Goal: Task Accomplishment & Management: Use online tool/utility

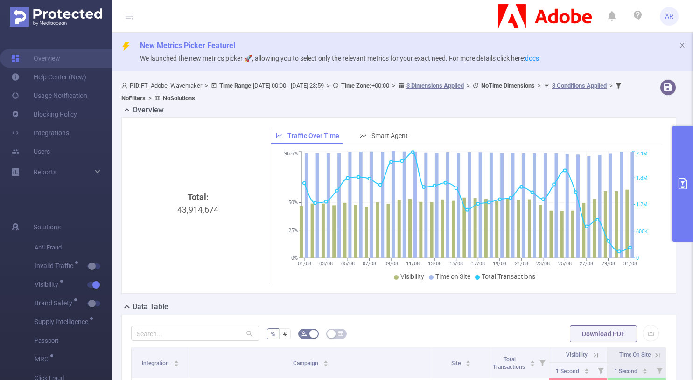
scroll to position [245, 0]
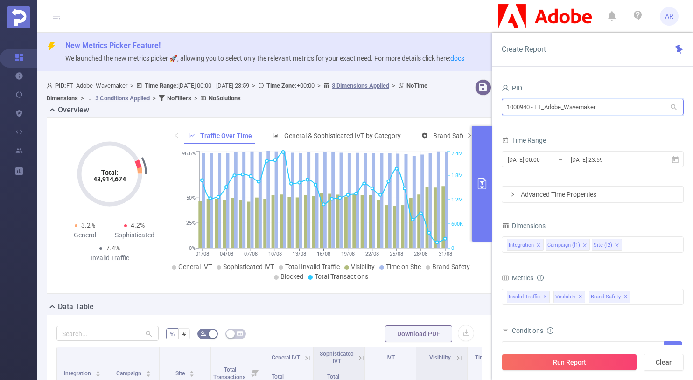
click at [568, 101] on input "1000940 - FT_Adobe_Wavemaker" at bounding box center [593, 107] width 182 height 16
click at [567, 101] on input "1000940 - FT_Adobe_Wavemaker" at bounding box center [593, 107] width 182 height 16
click at [572, 100] on input "1000940 - FT_Adobe_Wavemaker" at bounding box center [593, 107] width 182 height 16
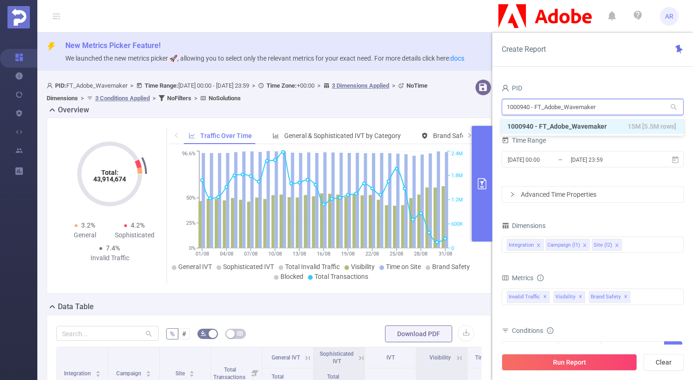
click at [572, 100] on input "1000940 - FT_Adobe_Wavemaker" at bounding box center [593, 107] width 182 height 16
type input "sprin"
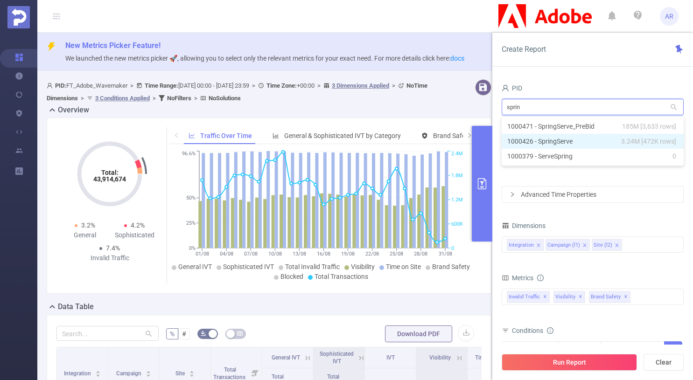
click at [563, 139] on li "1000426 - SpringServe 3.24M [472K rows]" at bounding box center [593, 141] width 182 height 15
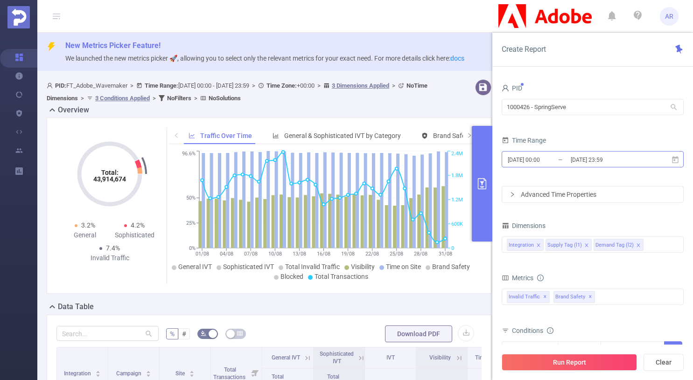
click at [553, 163] on input "2025-08-01 00:00" at bounding box center [545, 160] width 76 height 13
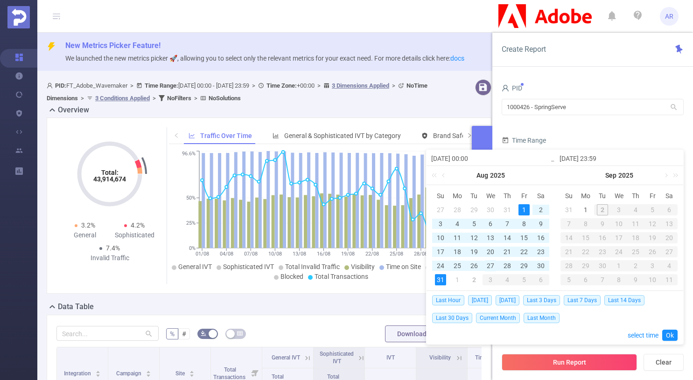
click at [489, 266] on div "27" at bounding box center [490, 265] width 11 height 11
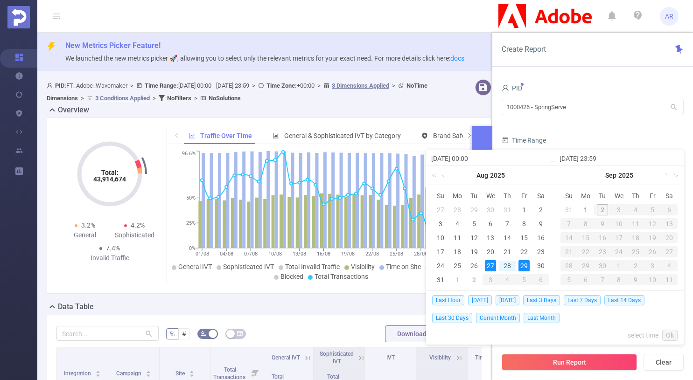
click at [528, 264] on div "29" at bounding box center [523, 265] width 11 height 11
type input "2025-08-27 00:00"
type input "2025-08-29 23:59"
type input "2025-08-27 00:00"
type input "2025-08-29 23:59"
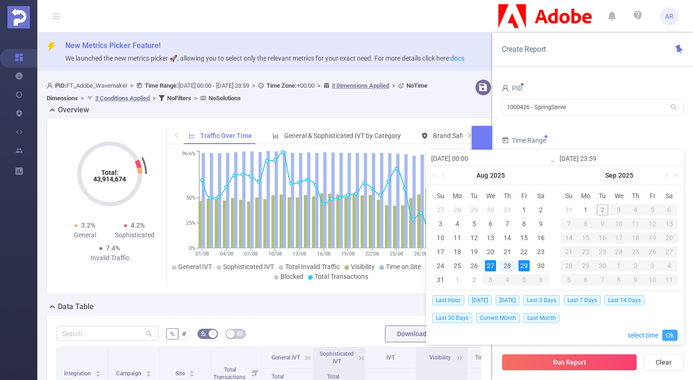
click at [670, 335] on link "Ok" at bounding box center [669, 335] width 15 height 11
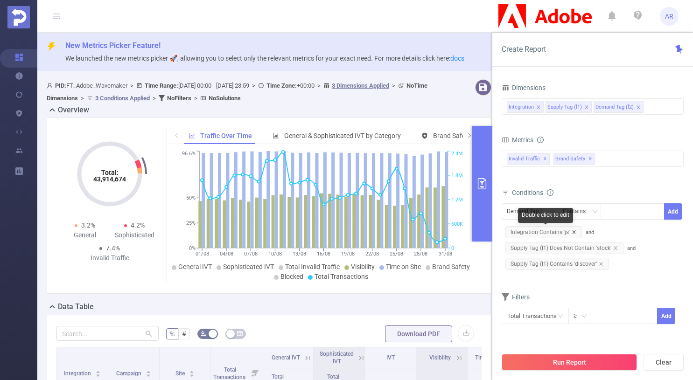
click at [574, 233] on icon "icon: close" at bounding box center [574, 232] width 5 height 5
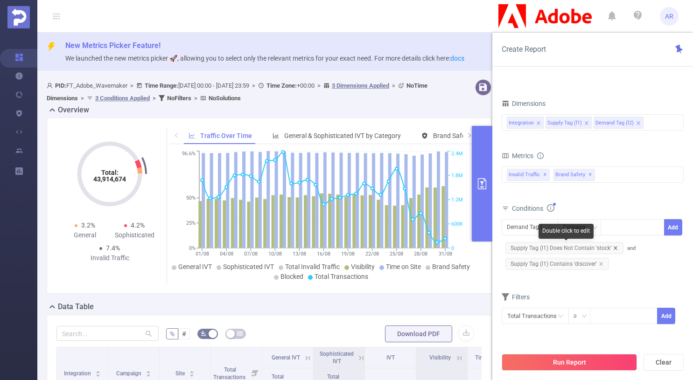
click at [614, 246] on icon "icon: close" at bounding box center [615, 248] width 5 height 5
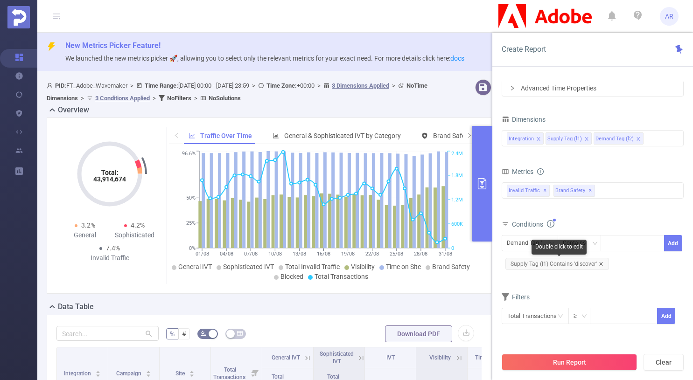
click at [599, 263] on icon "icon: close" at bounding box center [601, 264] width 5 height 5
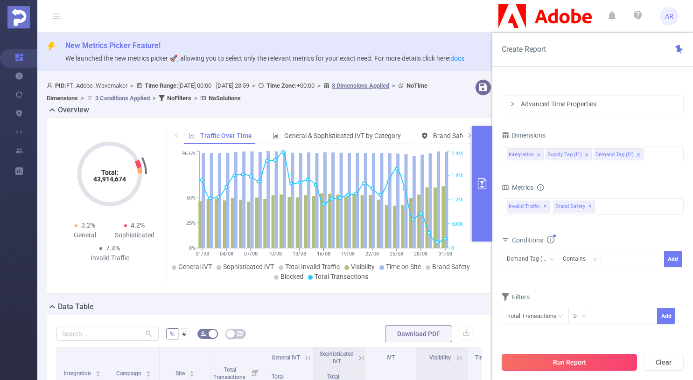
click at [561, 366] on button "Run Report" at bounding box center [569, 362] width 135 height 17
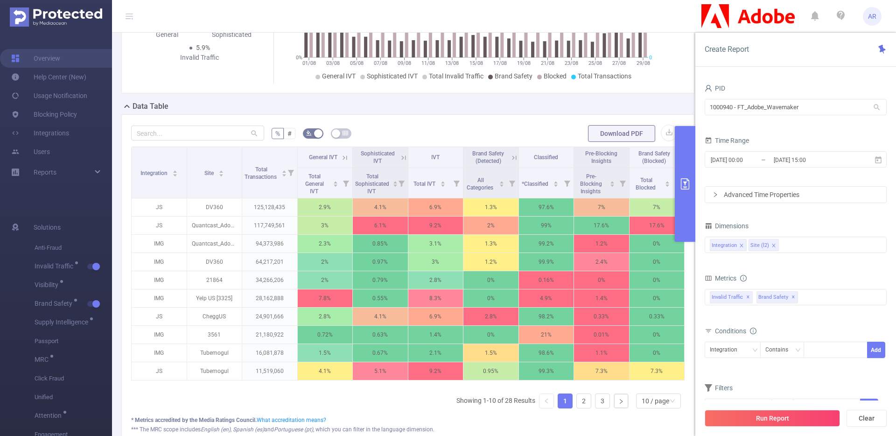
scroll to position [213, 0]
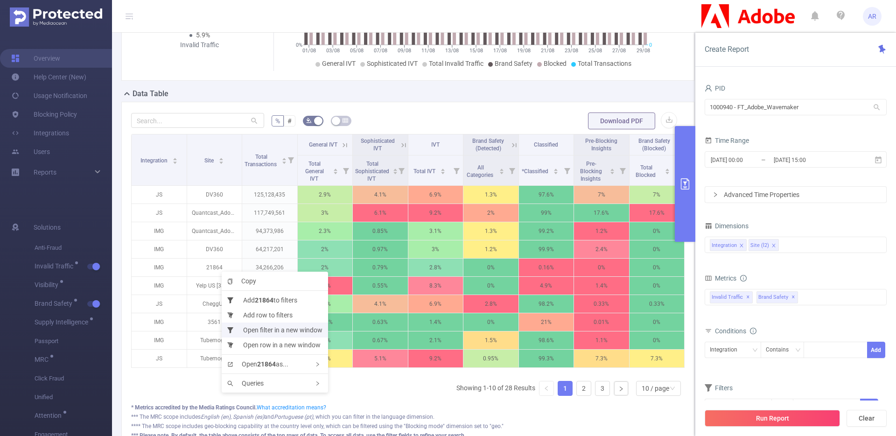
click at [267, 330] on li "Open filter in a new window" at bounding box center [275, 329] width 106 height 15
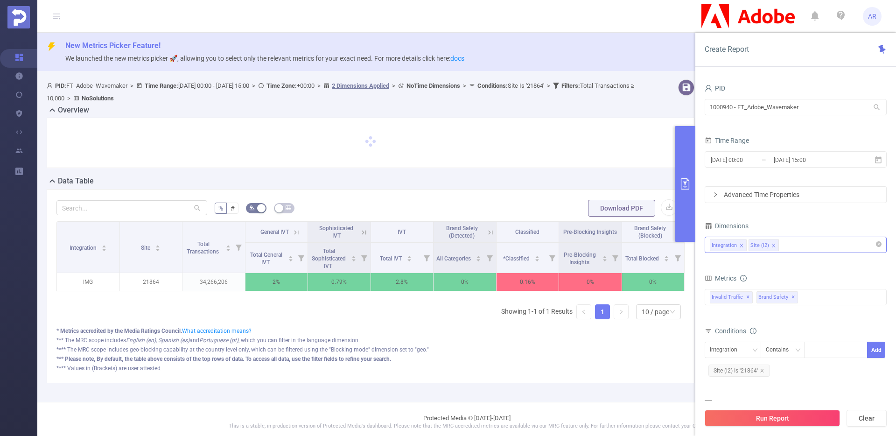
click at [802, 246] on div "Integration Site (l2)" at bounding box center [796, 244] width 172 height 15
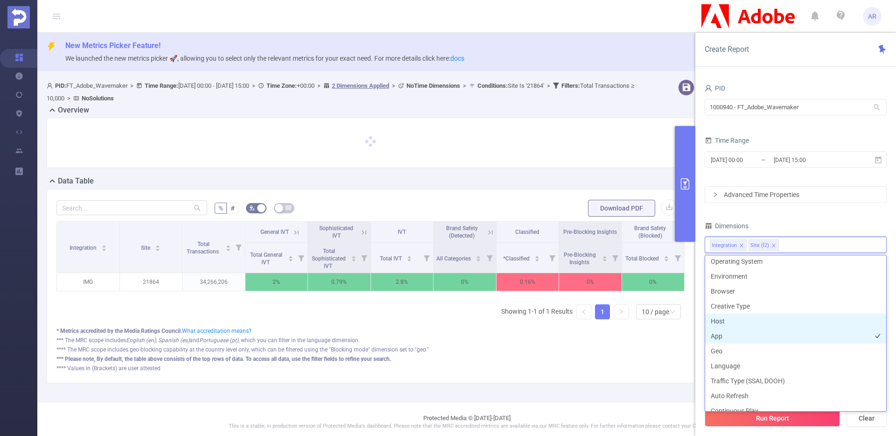
scroll to position [163, 0]
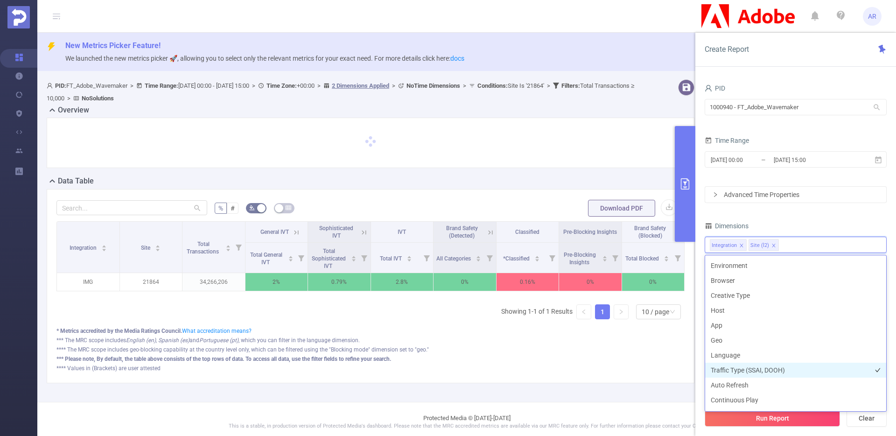
click at [766, 372] on li "Traffic Type (SSAI, DOOH)" at bounding box center [795, 370] width 181 height 15
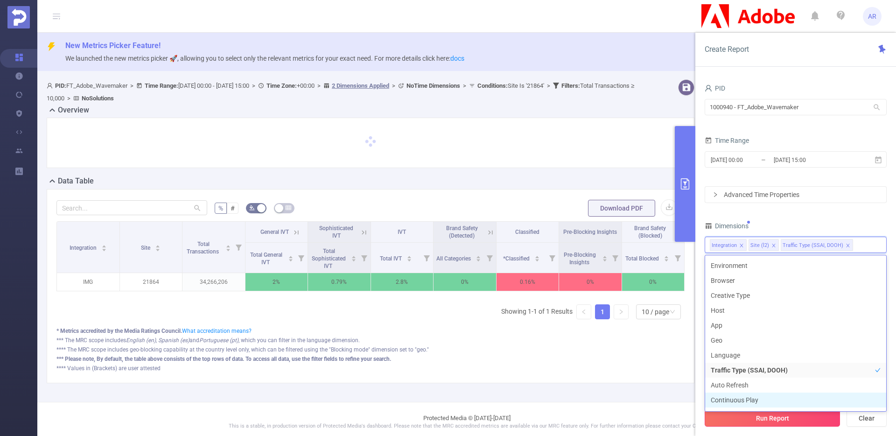
scroll to position [175, 0]
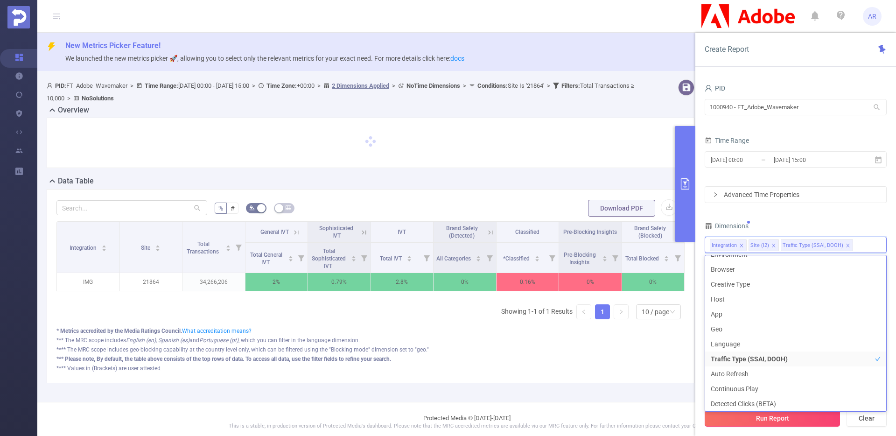
click at [764, 424] on button "Run Report" at bounding box center [772, 418] width 135 height 17
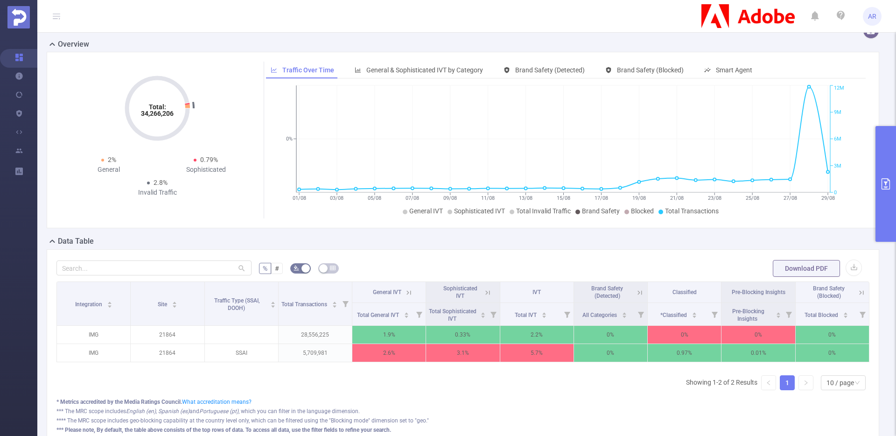
scroll to position [72, 0]
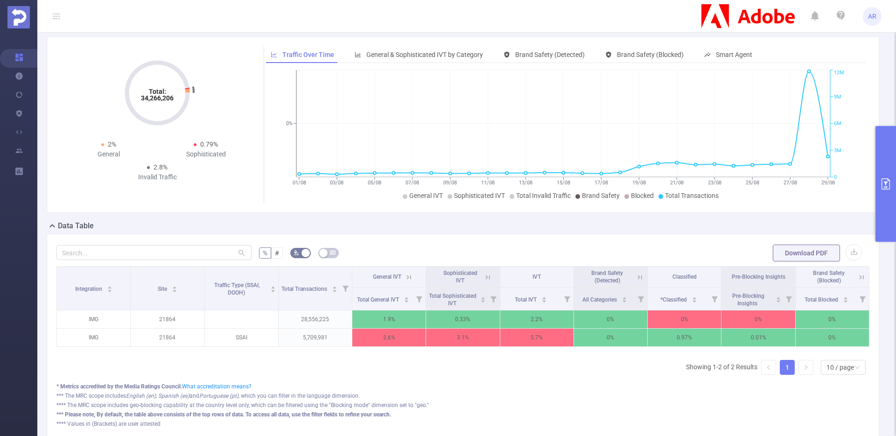
click at [881, 206] on button "primary" at bounding box center [885, 184] width 21 height 116
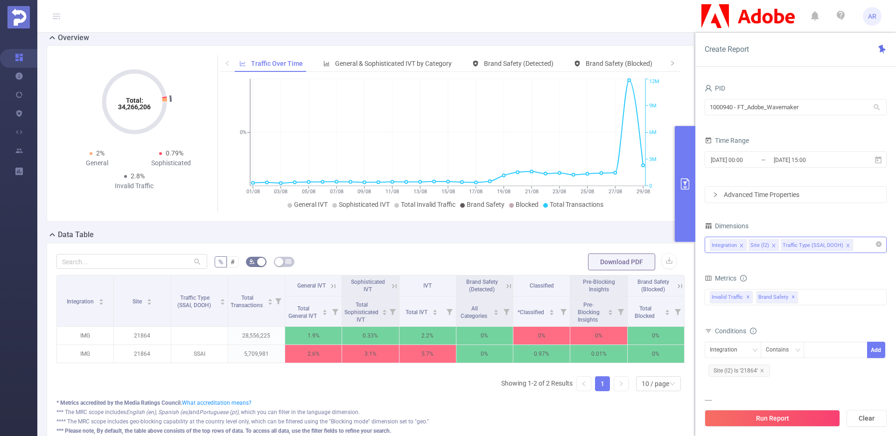
click at [860, 247] on div "Integration Site (l2) Traffic Type (SSAI, DOOH)" at bounding box center [796, 244] width 172 height 15
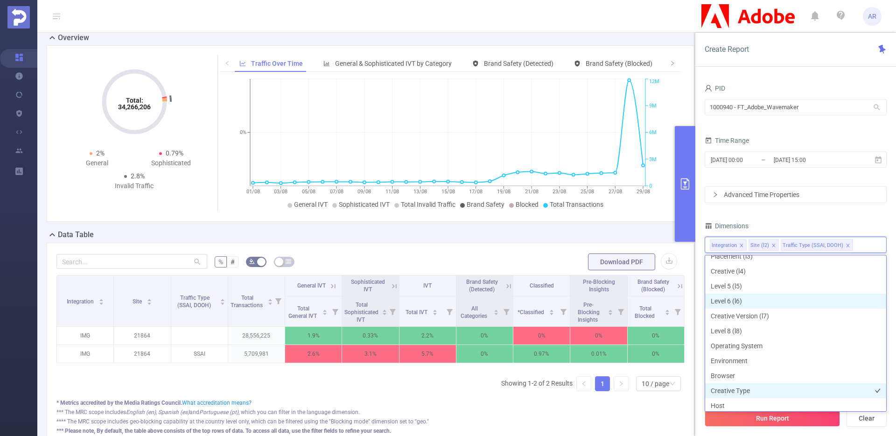
scroll to position [97, 0]
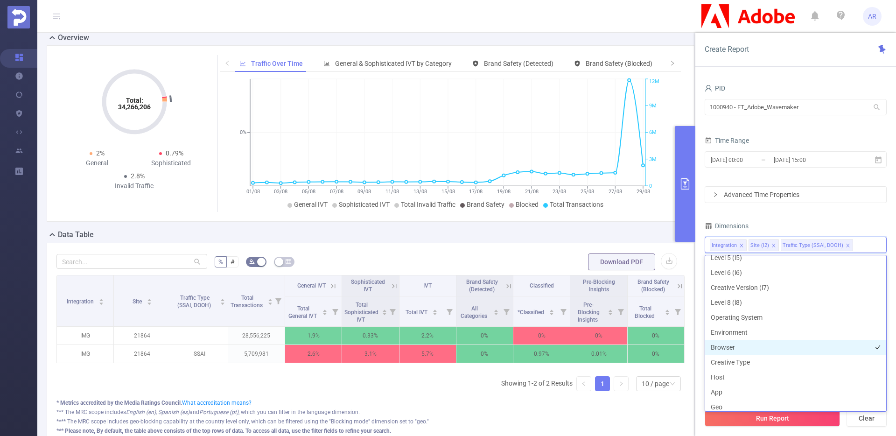
click at [729, 349] on li "Browser" at bounding box center [795, 347] width 181 height 15
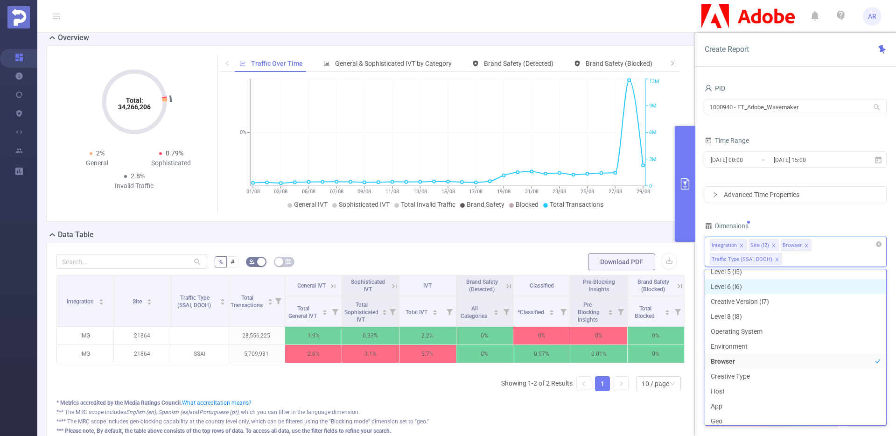
scroll to position [91, 0]
click at [805, 245] on icon "icon: close" at bounding box center [806, 245] width 5 height 5
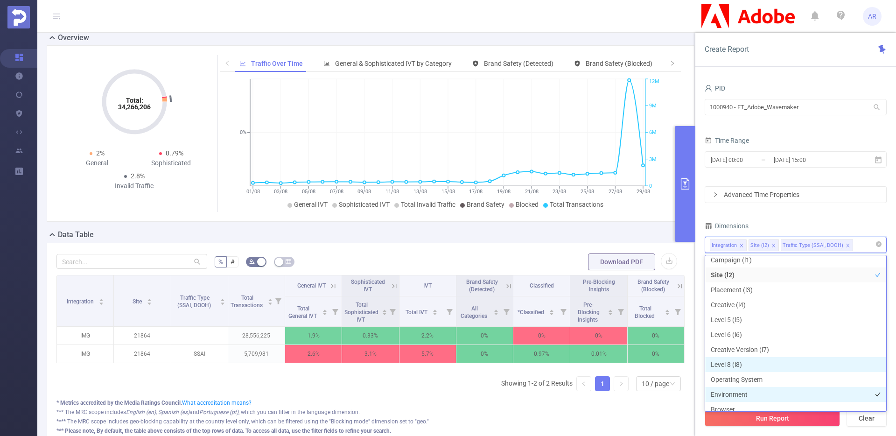
scroll to position [64, 0]
click at [734, 362] on li "Environment" at bounding box center [795, 364] width 181 height 15
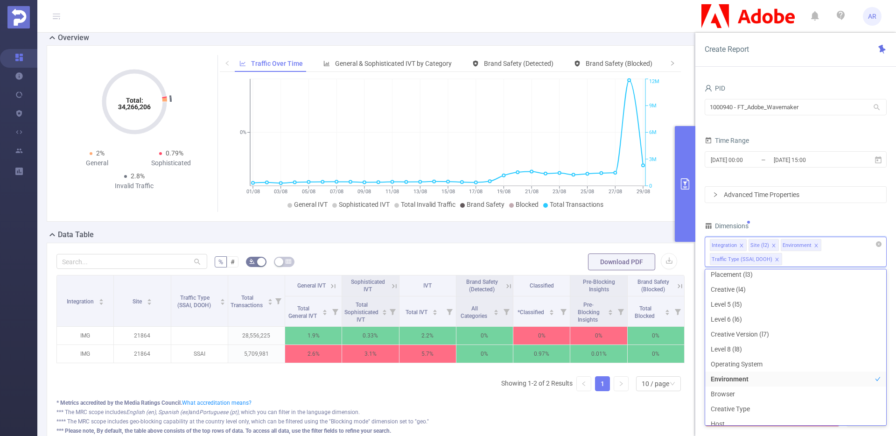
click at [797, 221] on div "Dimensions" at bounding box center [796, 226] width 182 height 15
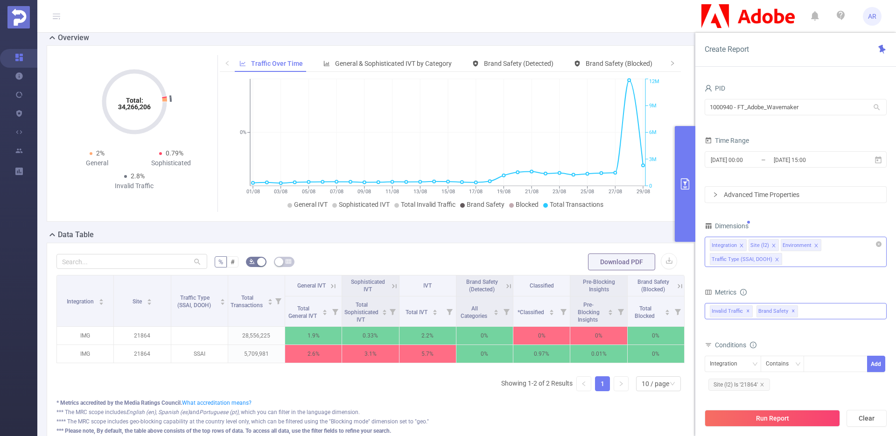
click at [807, 312] on div "Invalid Traffic ✕ Brand Safety ✕" at bounding box center [796, 311] width 182 height 16
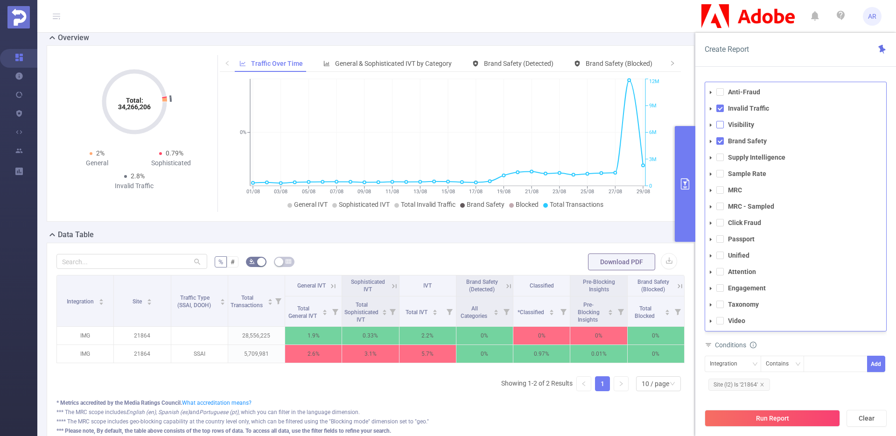
click at [721, 123] on span at bounding box center [719, 124] width 7 height 7
click at [758, 414] on button "Run Report" at bounding box center [772, 418] width 135 height 17
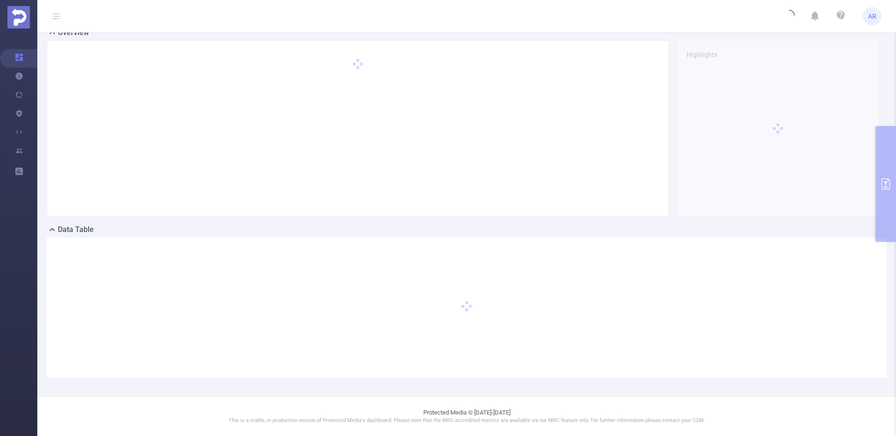
scroll to position [69, 0]
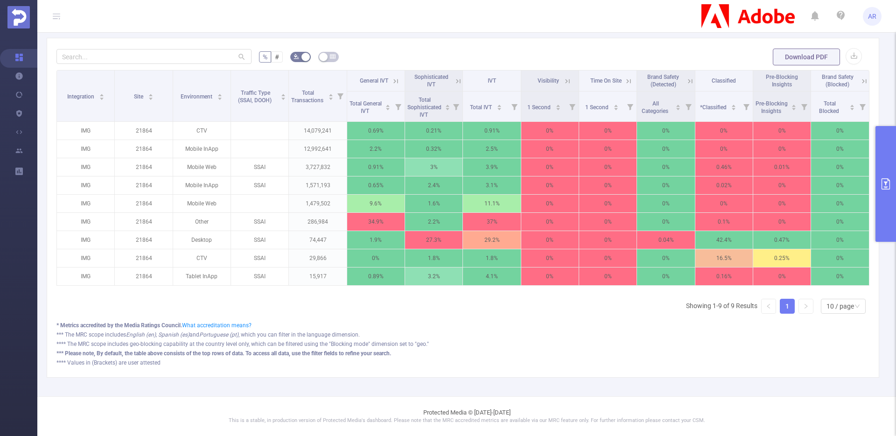
scroll to position [149, 0]
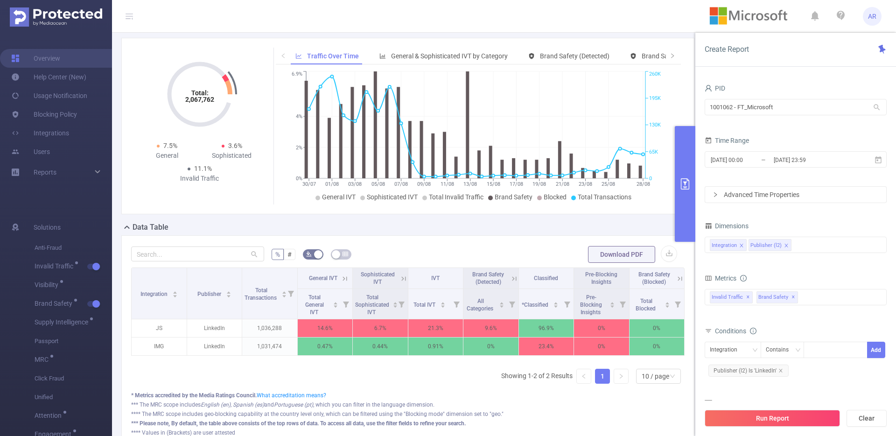
scroll to position [86, 0]
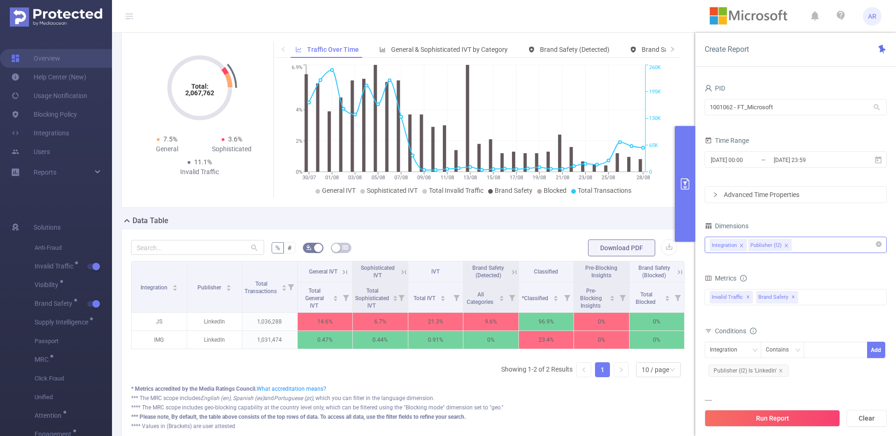
click at [693, 245] on div "Integration Publisher (l2)" at bounding box center [796, 244] width 172 height 15
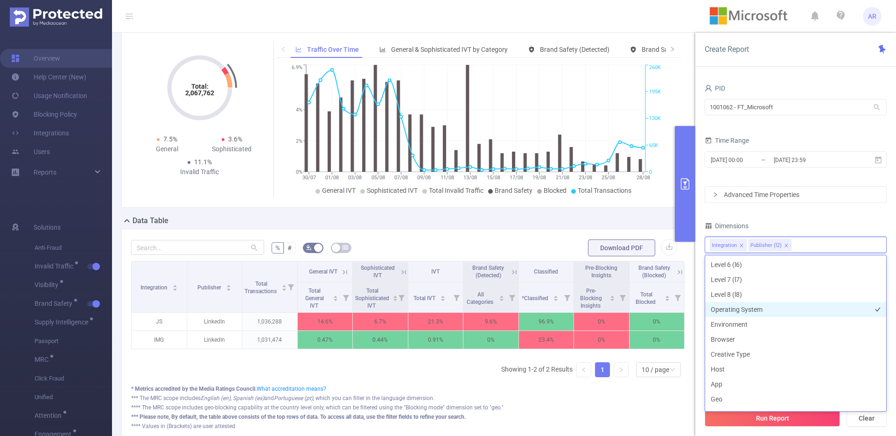
scroll to position [105, 0]
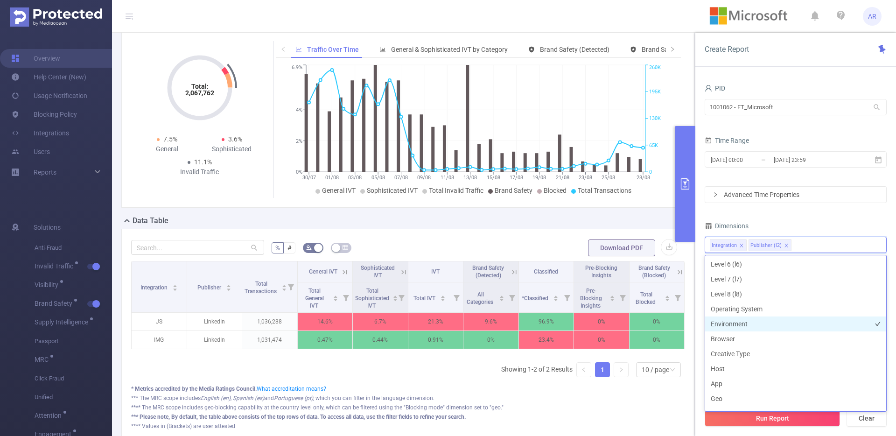
click at [693, 323] on li "Environment" at bounding box center [795, 323] width 181 height 15
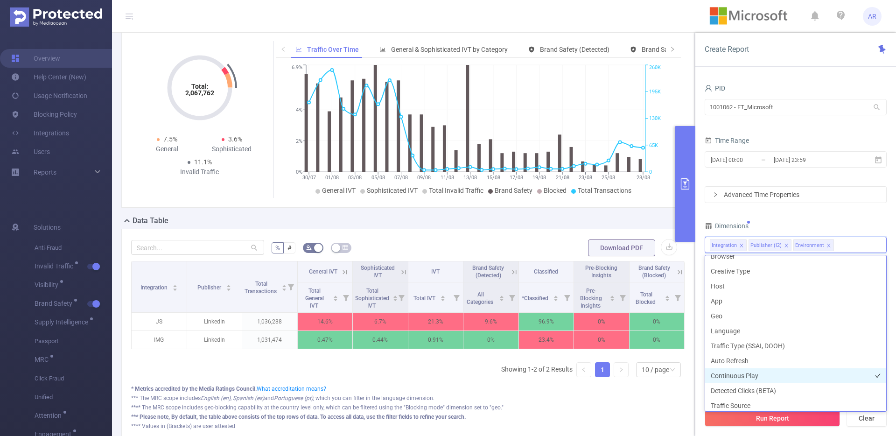
scroll to position [210, 0]
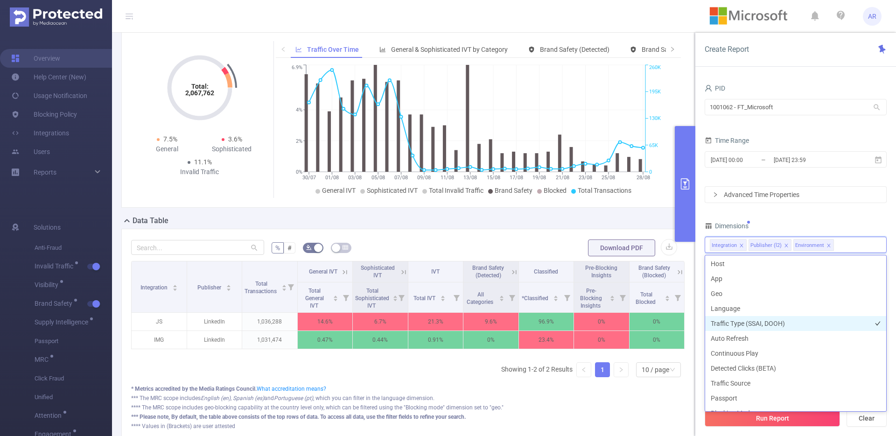
click at [693, 325] on li "Traffic Type (SSAI, DOOH)" at bounding box center [795, 323] width 181 height 15
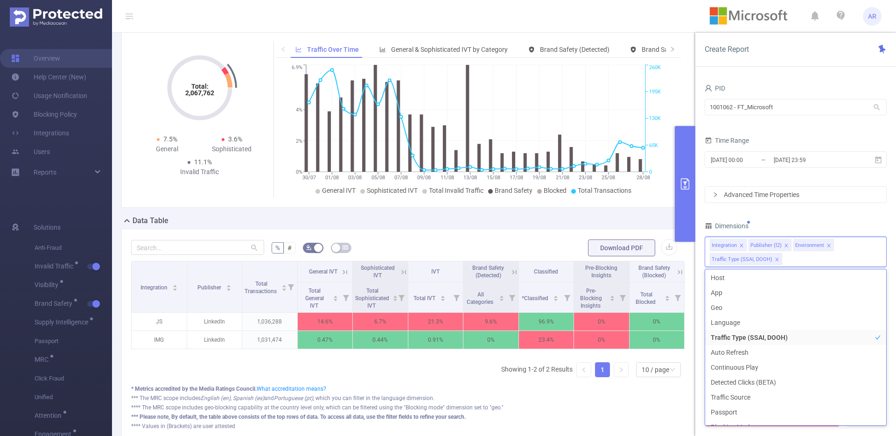
click at [693, 216] on div "PID 1001062 - FT_Microsoft 1001062 - FT_Microsoft Time Range [DATE] 00:00 _ [DA…" at bounding box center [796, 269] width 182 height 375
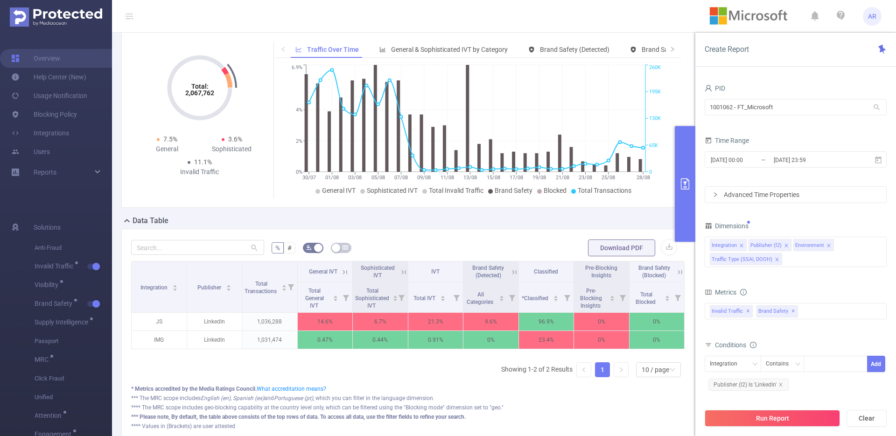
click at [693, 380] on button "Run Report" at bounding box center [772, 418] width 135 height 17
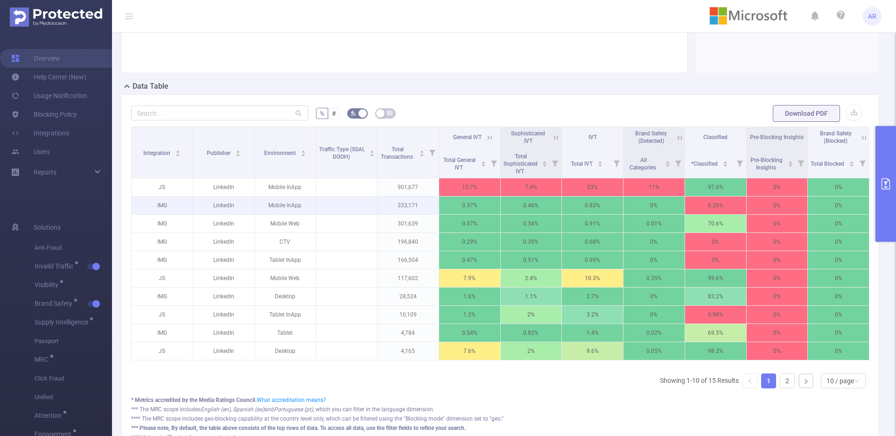
scroll to position [218, 0]
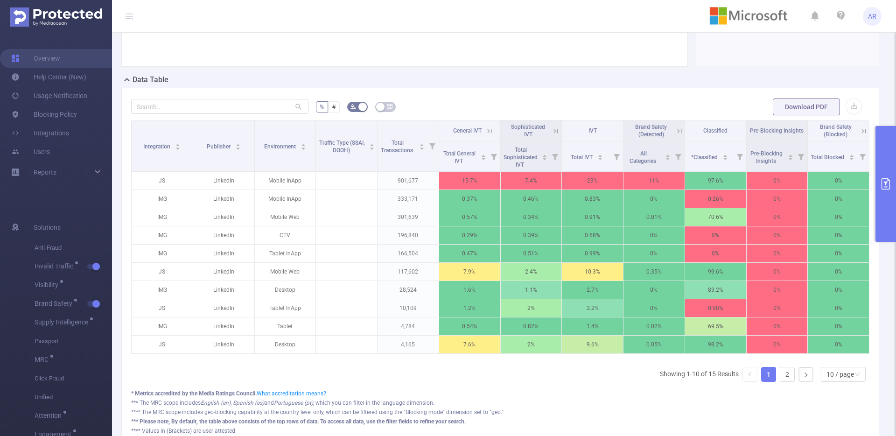
click at [693, 166] on button "primary" at bounding box center [885, 184] width 21 height 116
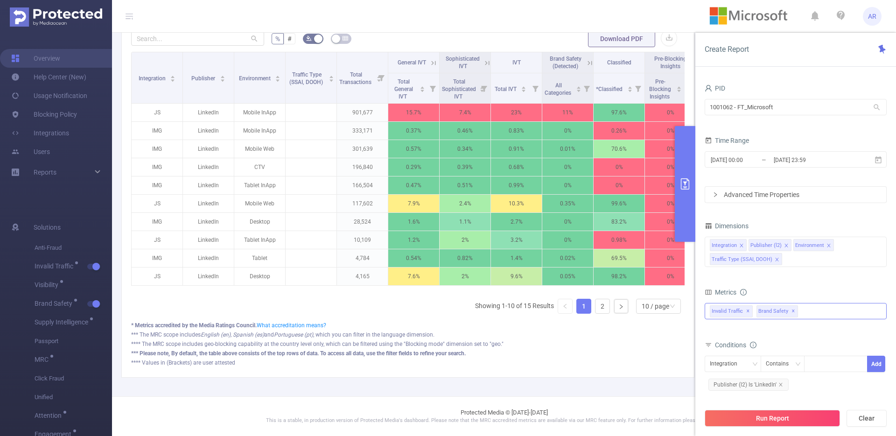
click at [693, 315] on div "Invalid Traffic ✕ Brand Safety ✕" at bounding box center [796, 311] width 182 height 16
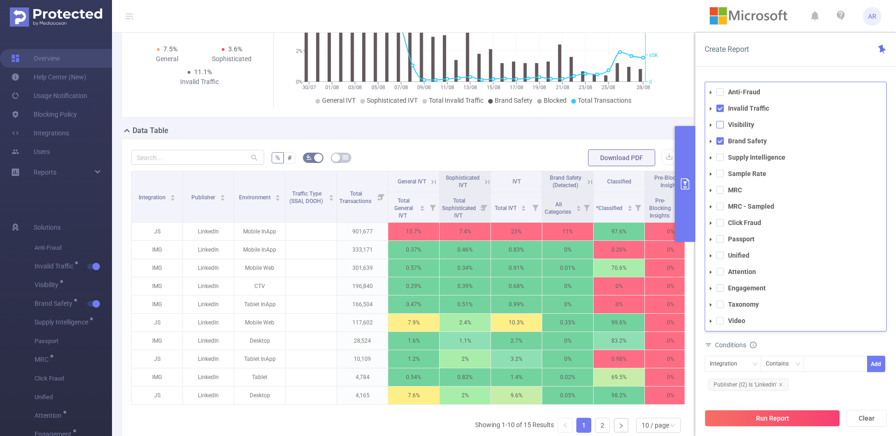
scroll to position [302, 0]
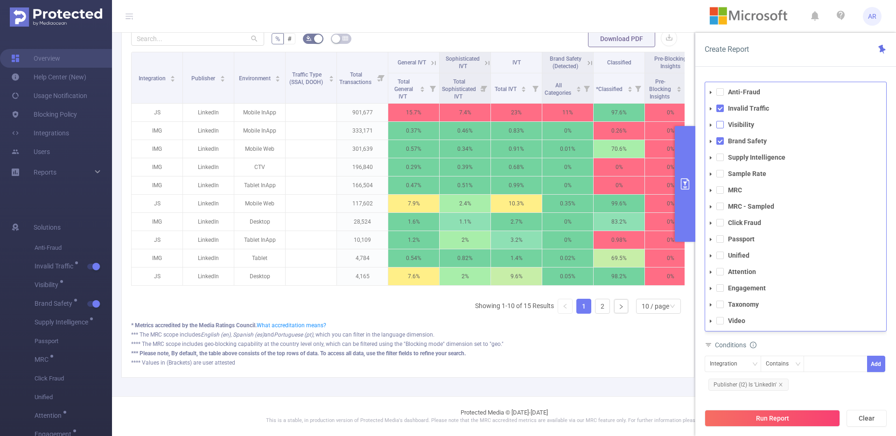
click at [693, 127] on span at bounding box center [719, 124] width 7 height 7
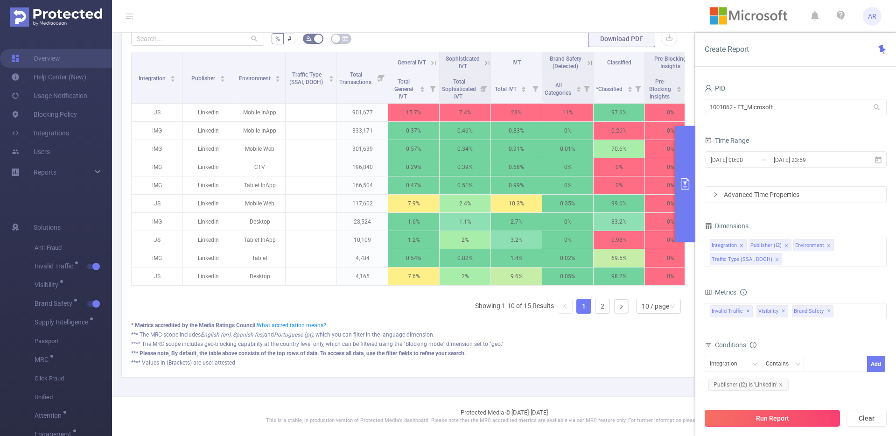
click at [693, 380] on button "Run Report" at bounding box center [772, 418] width 135 height 17
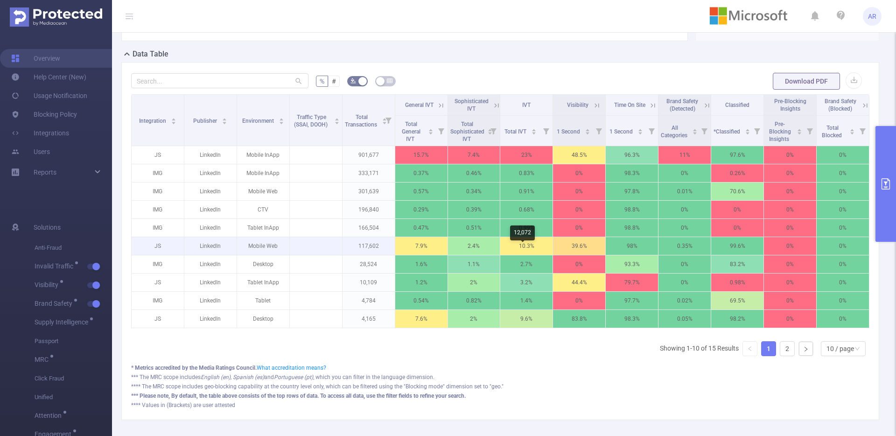
scroll to position [252, 0]
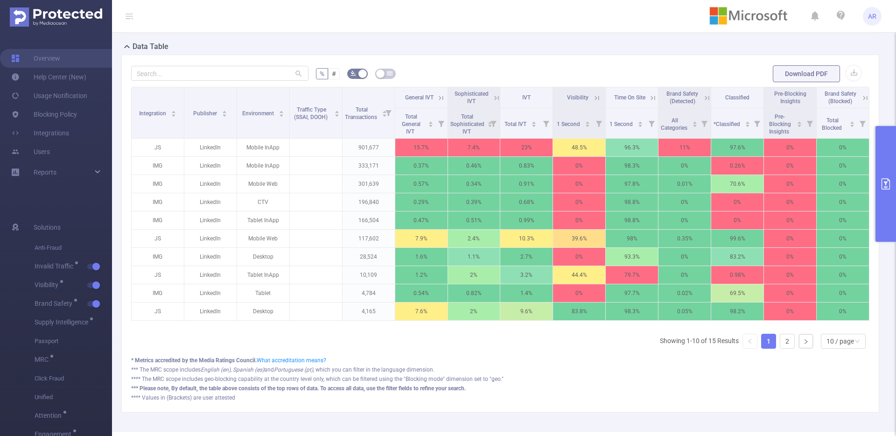
click at [693, 98] on icon at bounding box center [707, 98] width 8 height 8
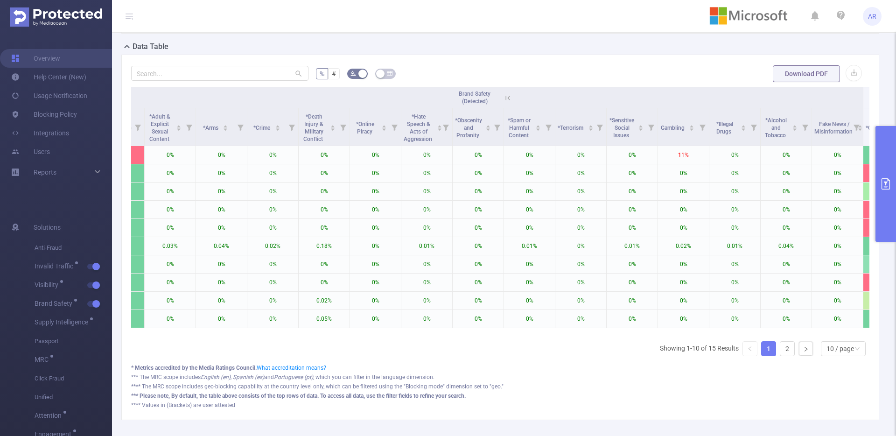
scroll to position [0, 0]
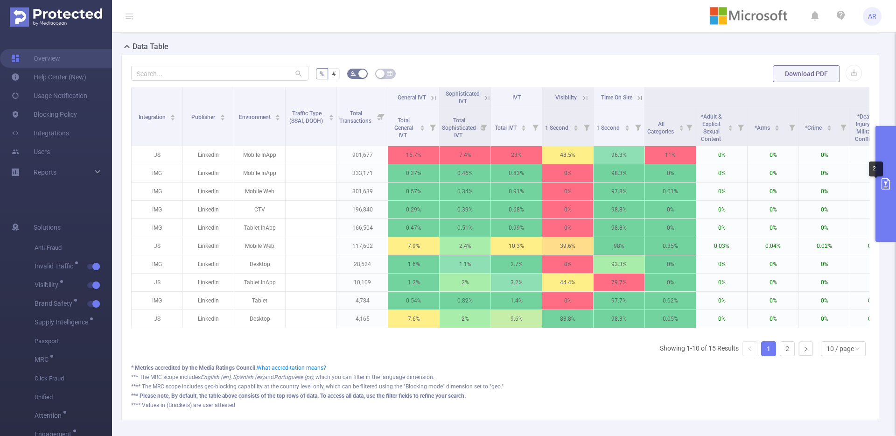
click at [693, 171] on div "2" at bounding box center [876, 168] width 14 height 15
click at [693, 147] on button "primary" at bounding box center [885, 184] width 21 height 116
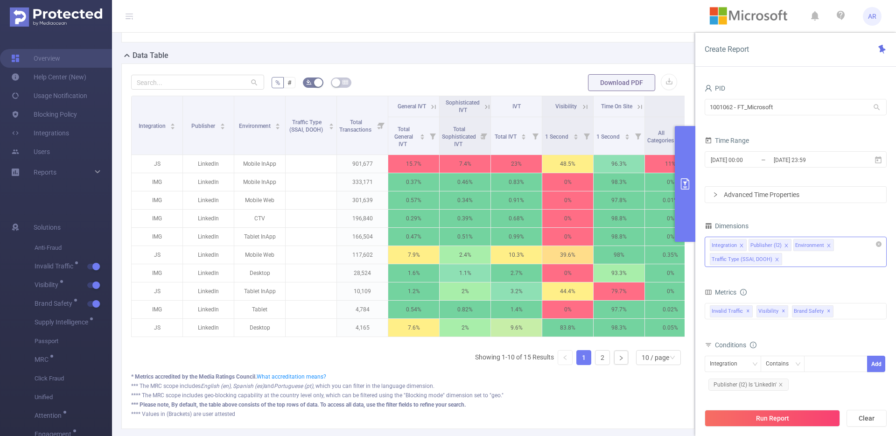
click at [693, 265] on div "Integration Publisher (l2) Environment Traffic Type (SSAI, DOOH)" at bounding box center [796, 252] width 182 height 30
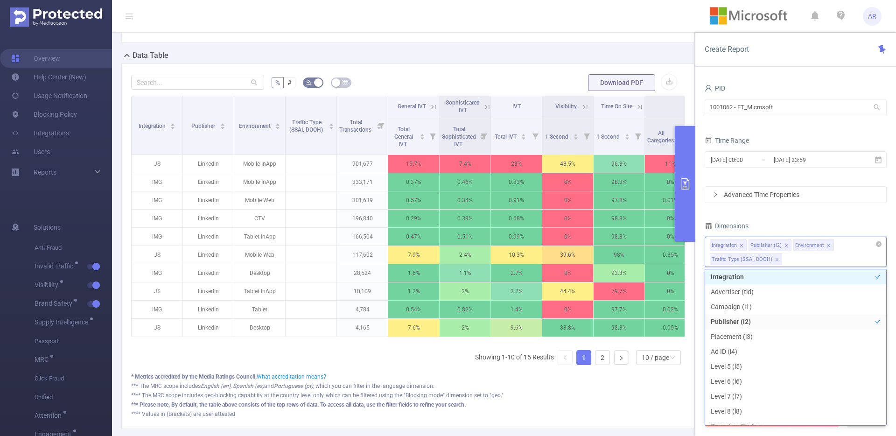
click at [693, 262] on div "Integration Publisher (l2) Environment Traffic Type (SSAI, DOOH)" at bounding box center [796, 252] width 182 height 30
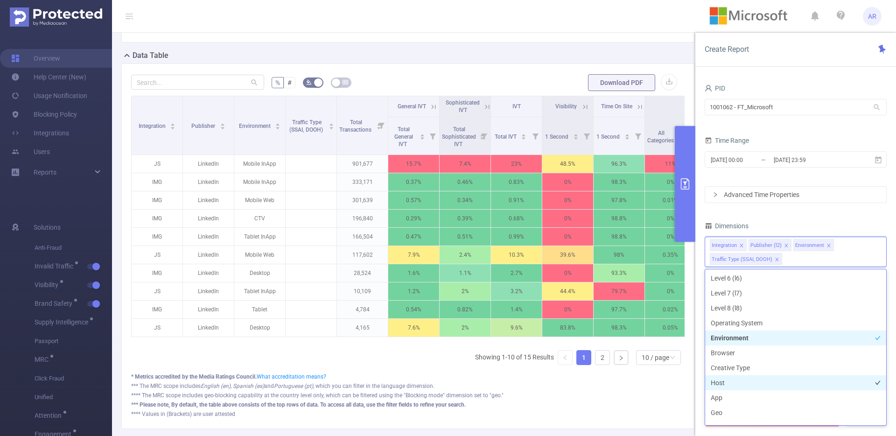
scroll to position [107, 0]
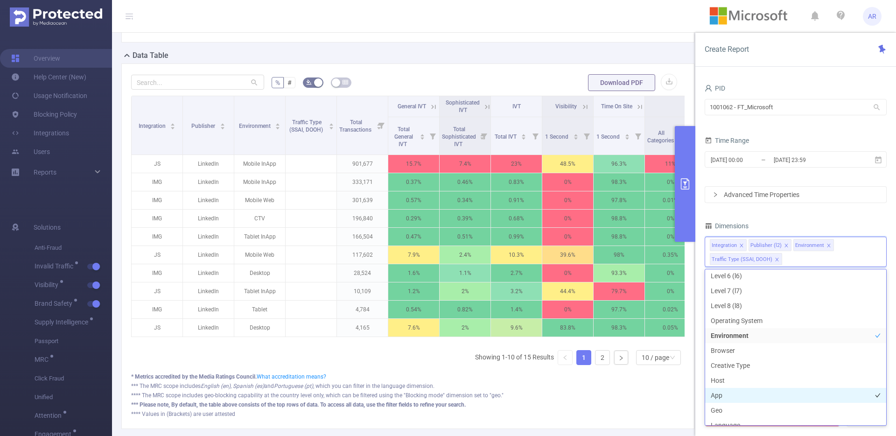
click at [693, 380] on li "App" at bounding box center [795, 395] width 181 height 15
click at [693, 337] on div "PID 1001062 - FT_Microsoft 1001062 - FT_Microsoft Time Range [DATE] 00:00 _ [DA…" at bounding box center [795, 262] width 201 height 380
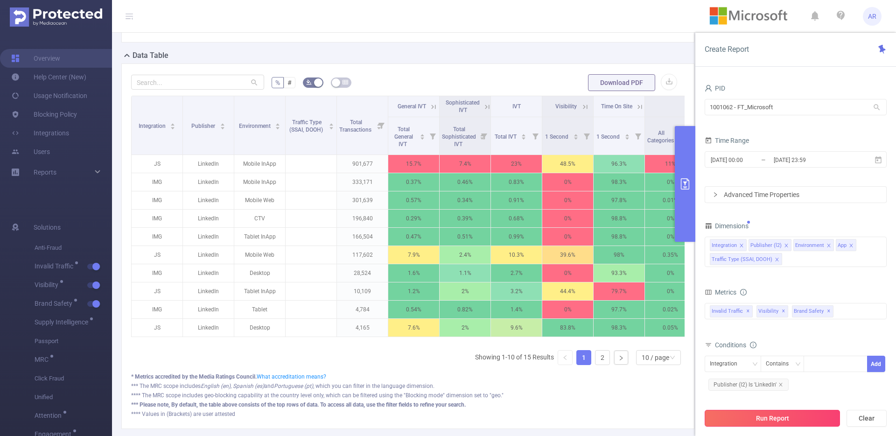
click at [693, 380] on button "Run Report" at bounding box center [772, 418] width 135 height 17
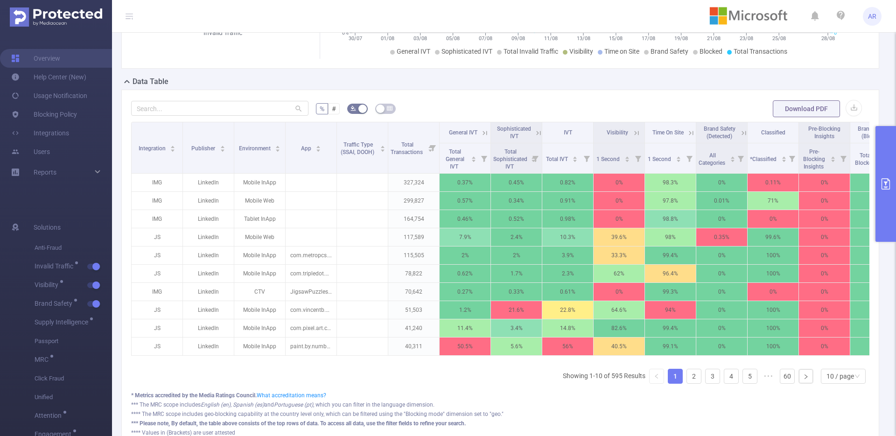
click at [693, 154] on button "primary" at bounding box center [885, 184] width 21 height 116
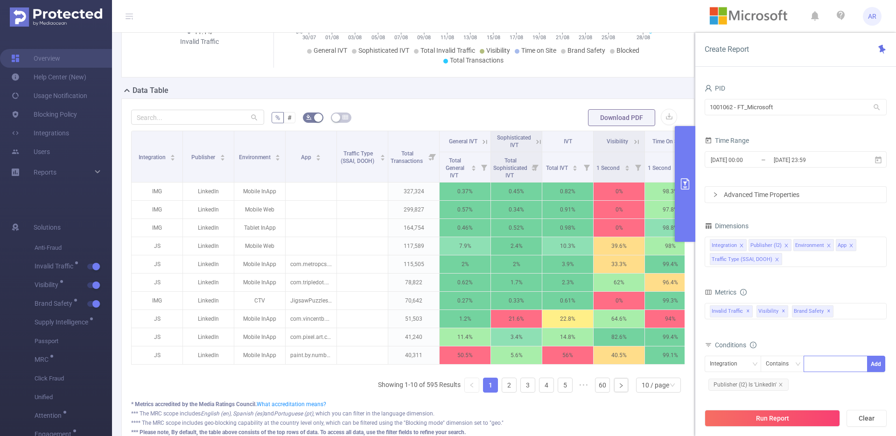
click at [693, 365] on div at bounding box center [836, 363] width 54 height 15
type input "js"
click at [693, 366] on button "Add" at bounding box center [876, 364] width 18 height 16
click at [693, 380] on button "Run Report" at bounding box center [772, 418] width 135 height 17
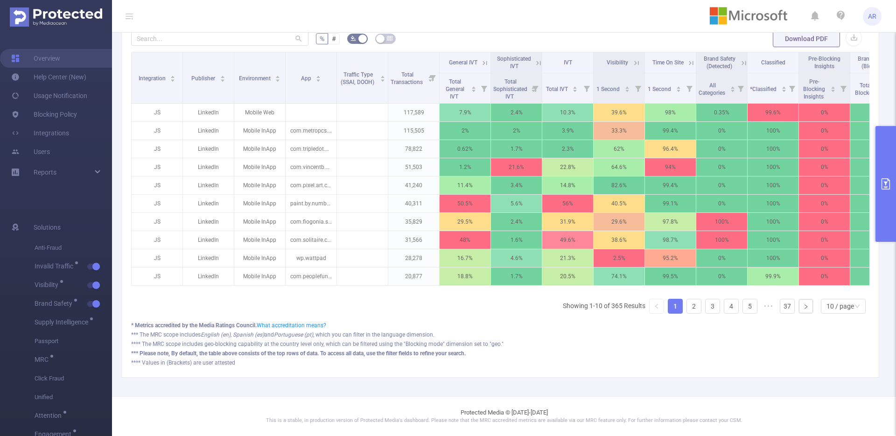
scroll to position [294, 0]
drag, startPoint x: 337, startPoint y: 50, endPoint x: 471, endPoint y: 67, distance: 134.9
click at [467, 58] on tr "Integration Publisher Environment App Traffic Type (SSAI, DOOH) Total Transacti…" at bounding box center [517, 62] width 770 height 21
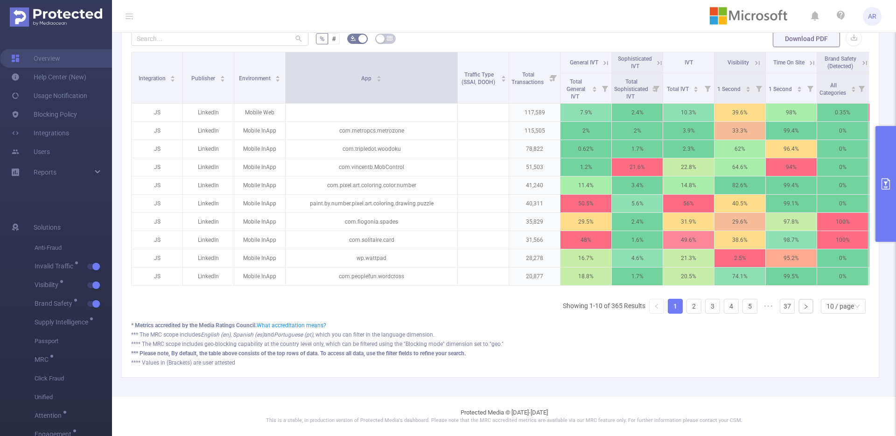
drag, startPoint x: 335, startPoint y: 88, endPoint x: 455, endPoint y: 91, distance: 120.5
click at [455, 91] on span at bounding box center [457, 77] width 5 height 51
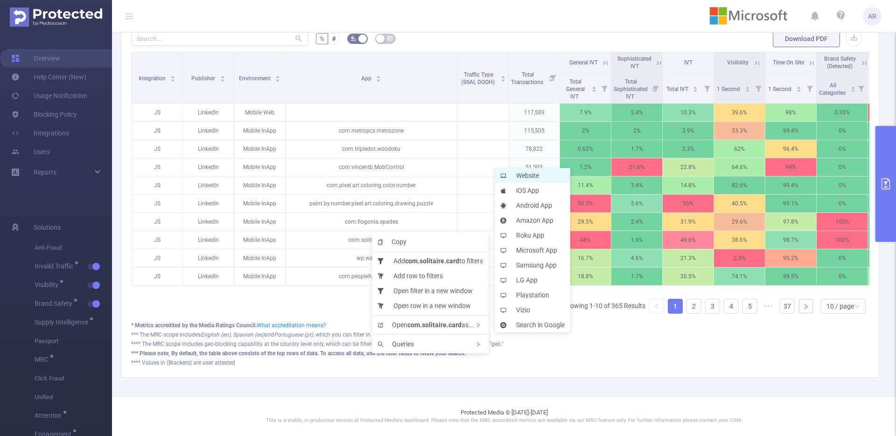
click at [549, 177] on li "Website" at bounding box center [533, 175] width 76 height 15
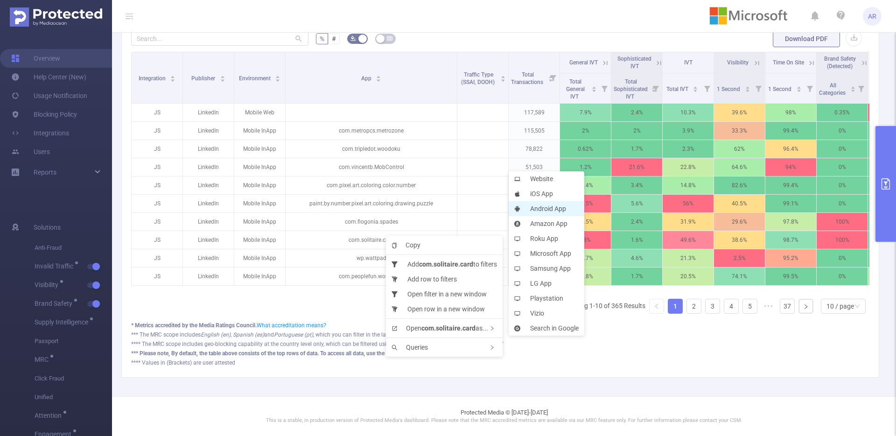
click at [558, 210] on li "Android App" at bounding box center [547, 208] width 76 height 15
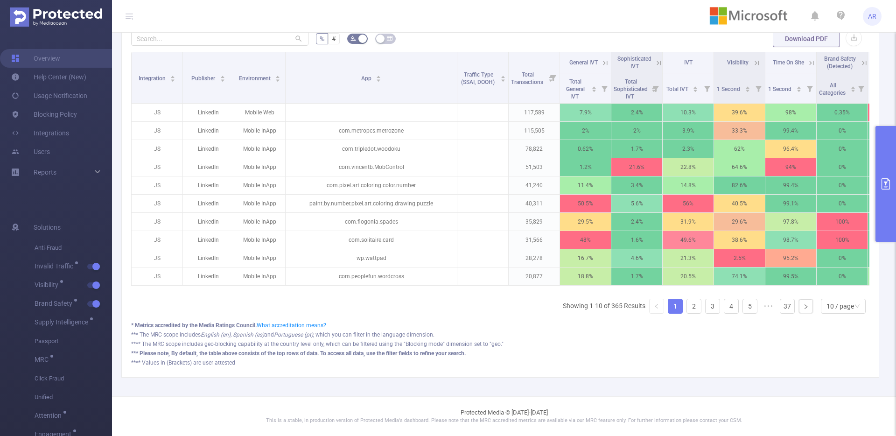
scroll to position [0, 18]
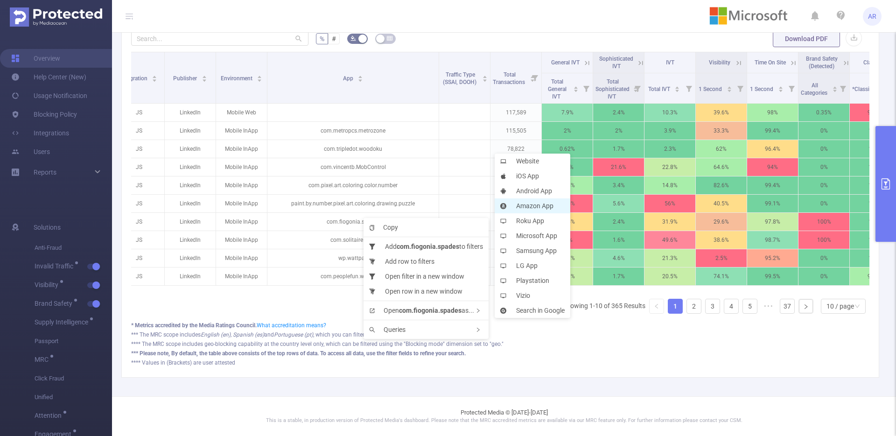
click at [540, 204] on li "Amazon App" at bounding box center [533, 205] width 76 height 15
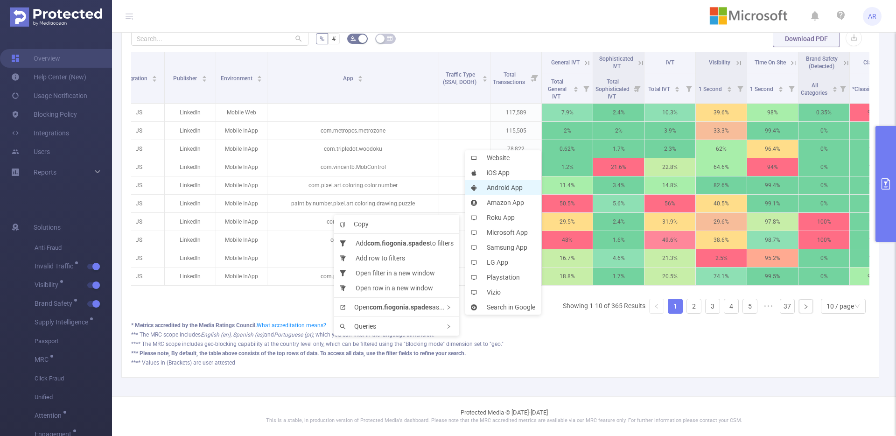
click at [508, 184] on li "Android App" at bounding box center [503, 187] width 76 height 15
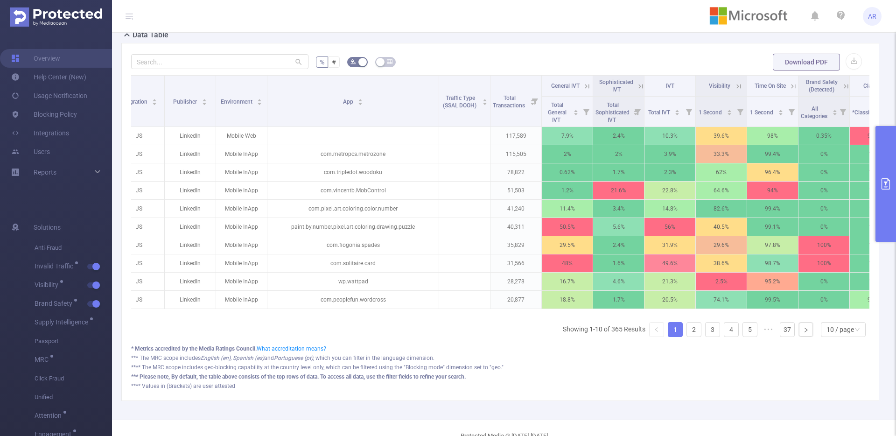
scroll to position [258, 0]
